Goal: Share content

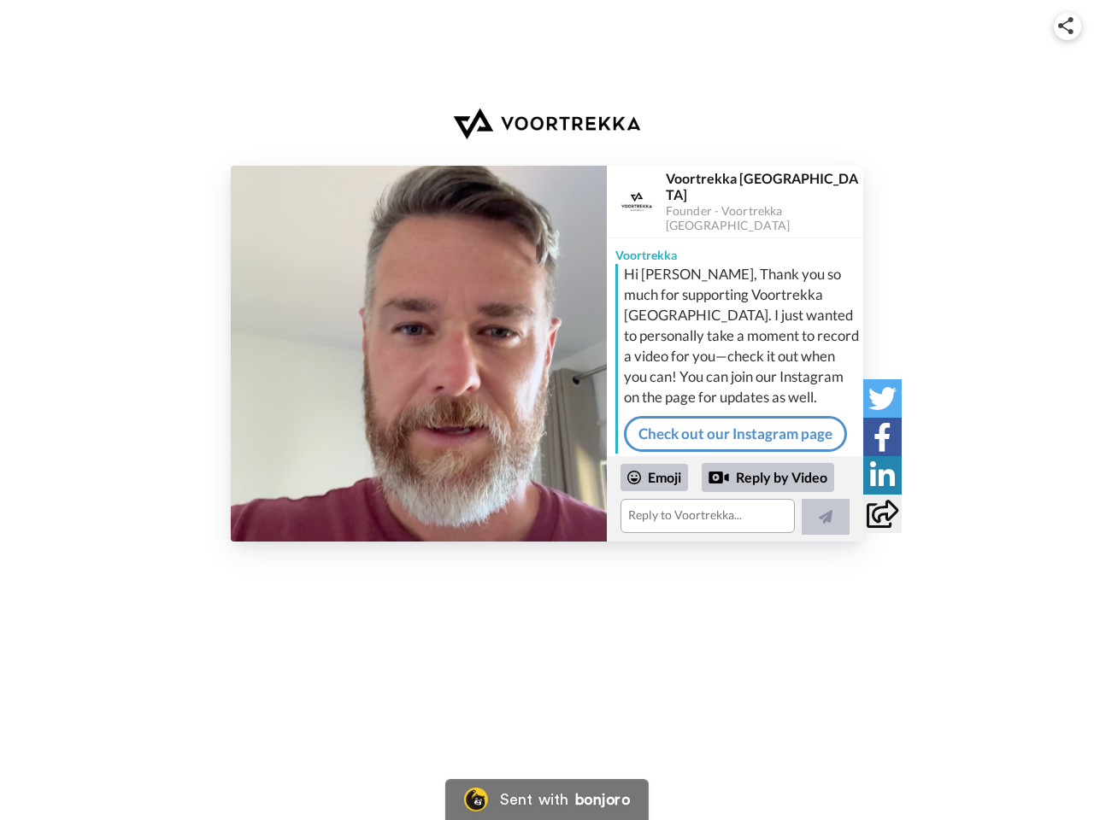
click at [1067, 26] on img at bounding box center [1065, 25] width 15 height 17
click at [419, 354] on button "Copy embed code" at bounding box center [547, 358] width 282 height 29
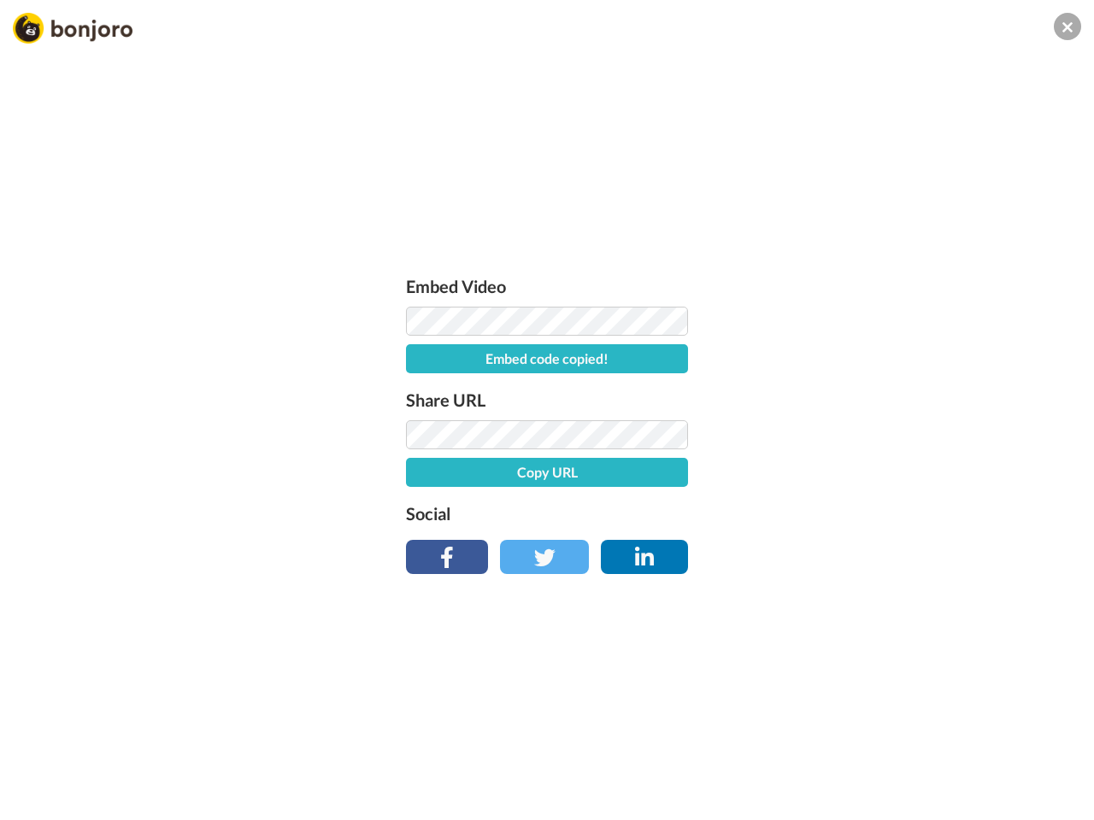
click at [735, 499] on div "Embed Video Embed code copied! Share URL Copy URL Social" at bounding box center [547, 502] width 1094 height 820
click at [655, 478] on button "Copy URL" at bounding box center [547, 472] width 282 height 29
click at [768, 478] on div "Embed Video Embed code copied! Share URL URL copied! Social" at bounding box center [547, 502] width 1094 height 820
click at [825, 517] on div "Embed Video Embed code copied! Share URL URL copied! Social" at bounding box center [547, 502] width 1094 height 820
click at [882, 398] on div "Embed Video Embed code copied! Share URL URL copied! Social" at bounding box center [547, 502] width 1094 height 820
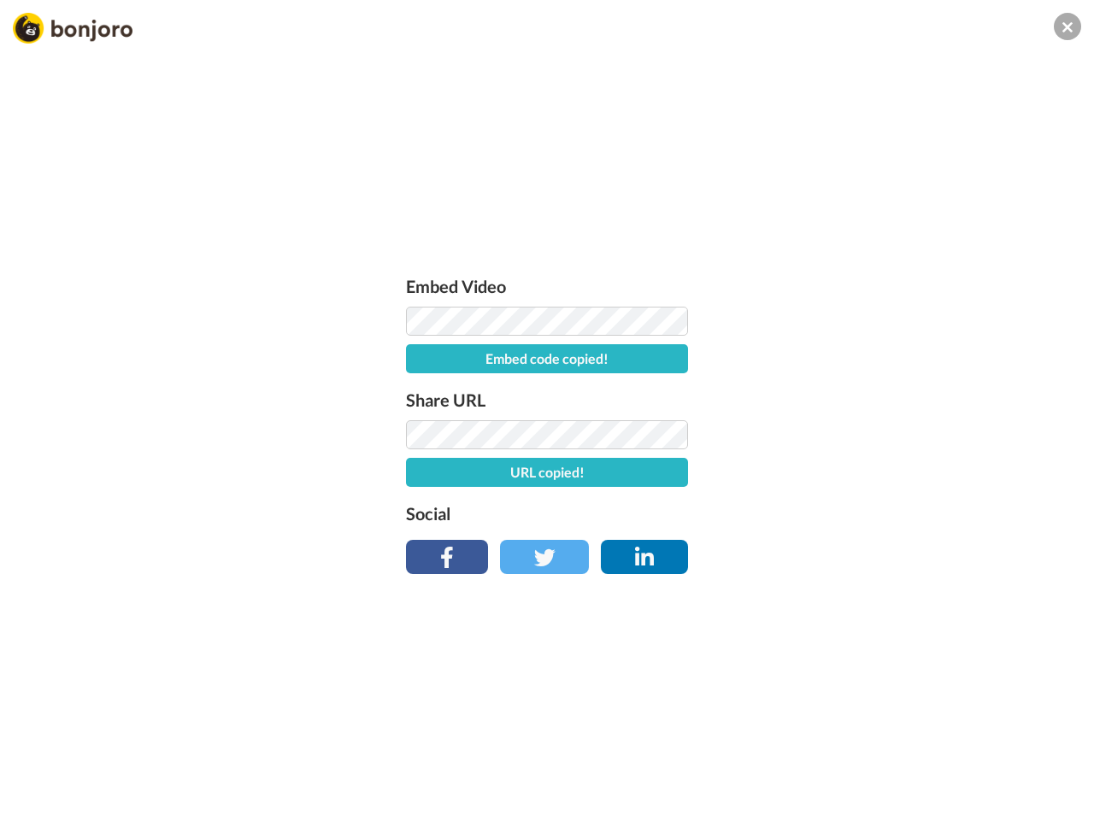
click at [882, 437] on div "Embed Video Embed code copied! Share URL URL copied! Social" at bounding box center [547, 502] width 1094 height 820
click at [882, 475] on div "Embed Video Embed code copied! Share URL URL copied! Social" at bounding box center [547, 502] width 1094 height 820
click at [882, 514] on div "Embed Video Embed code copied! Share URL URL copied! Social" at bounding box center [547, 502] width 1094 height 820
